Goal: Information Seeking & Learning: Understand process/instructions

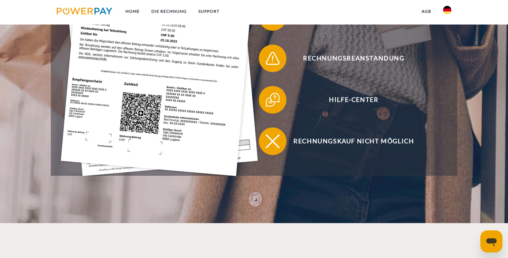
scroll to position [193, 0]
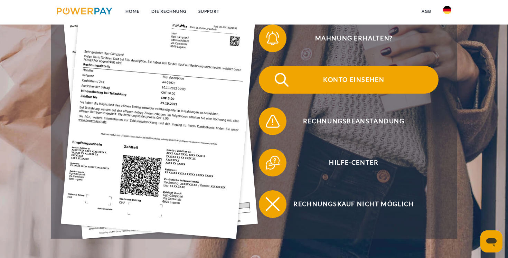
click at [351, 82] on span "Konto einsehen" at bounding box center [353, 80] width 169 height 28
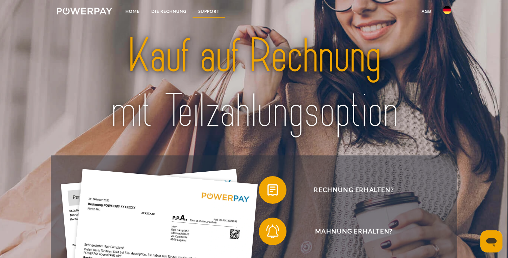
click at [210, 11] on link "SUPPORT" at bounding box center [208, 11] width 33 height 12
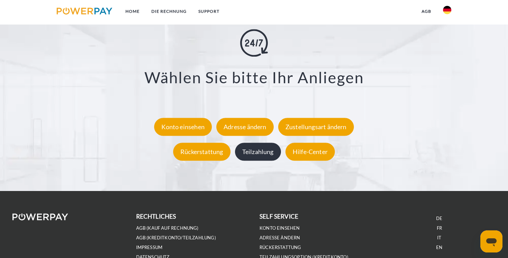
scroll to position [1255, 0]
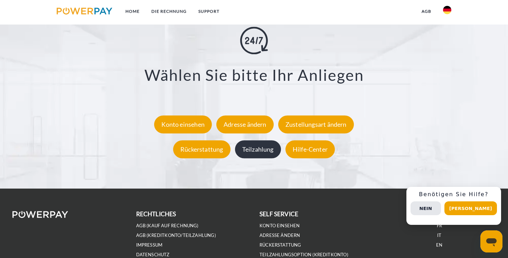
click at [260, 149] on div "Teilzahlung" at bounding box center [258, 149] width 46 height 18
